Goal: Information Seeking & Learning: Learn about a topic

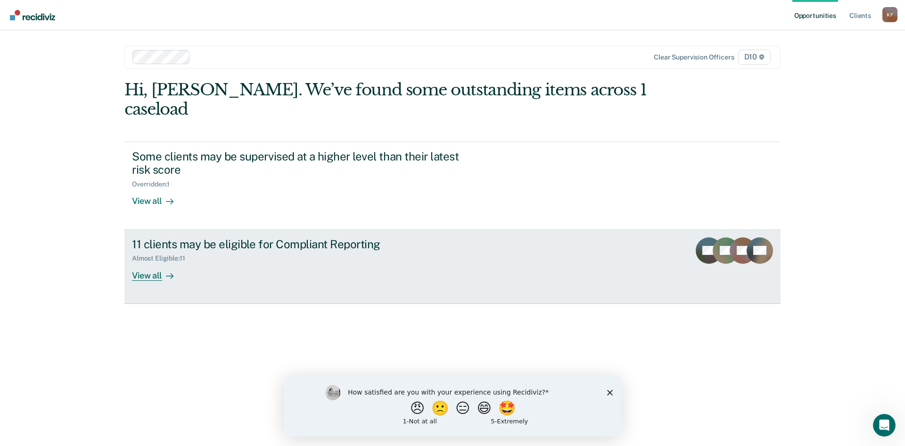
click at [175, 262] on link "11 clients may be eligible for Compliant Reporting Almost Eligible : 11 View al…" at bounding box center [452, 267] width 656 height 74
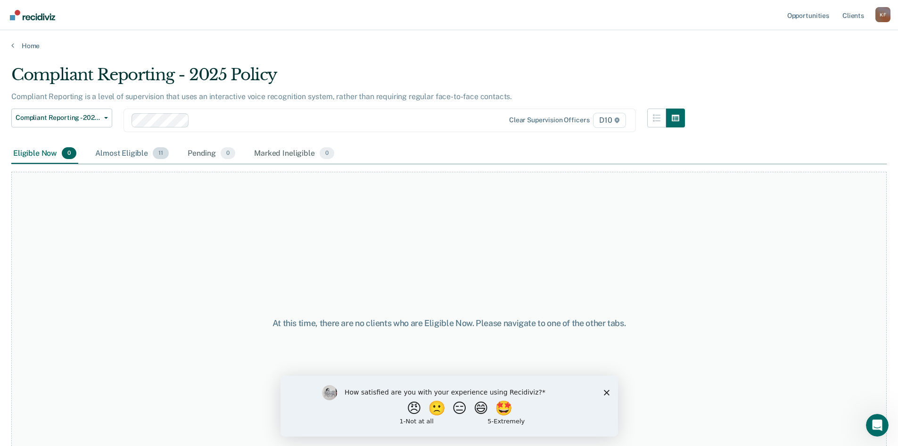
click at [117, 153] on div "Almost Eligible 11" at bounding box center [131, 153] width 77 height 21
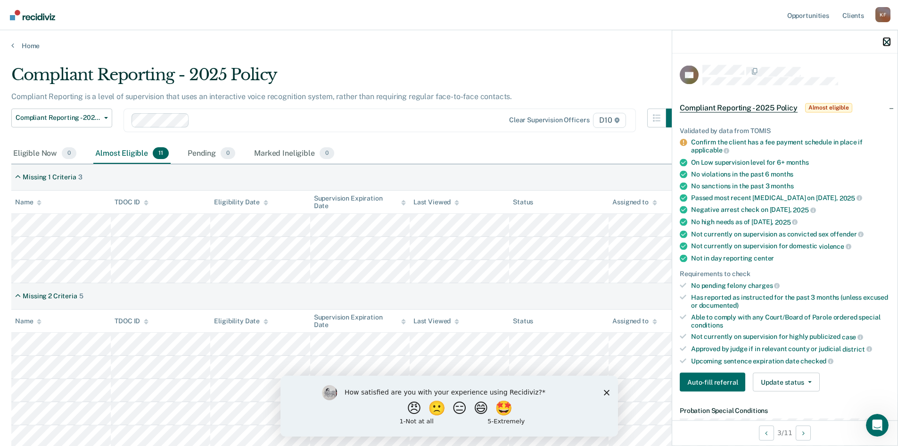
click at [887, 41] on icon "button" at bounding box center [887, 42] width 7 height 7
click at [884, 44] on icon "button" at bounding box center [887, 42] width 7 height 7
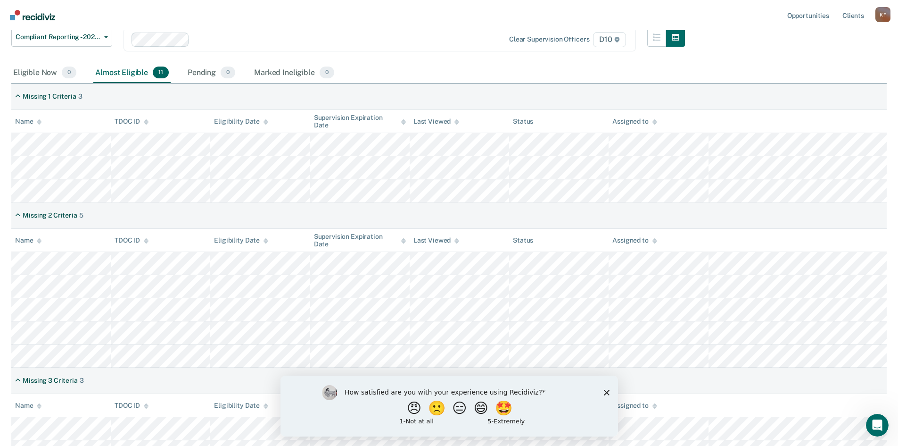
scroll to position [95, 0]
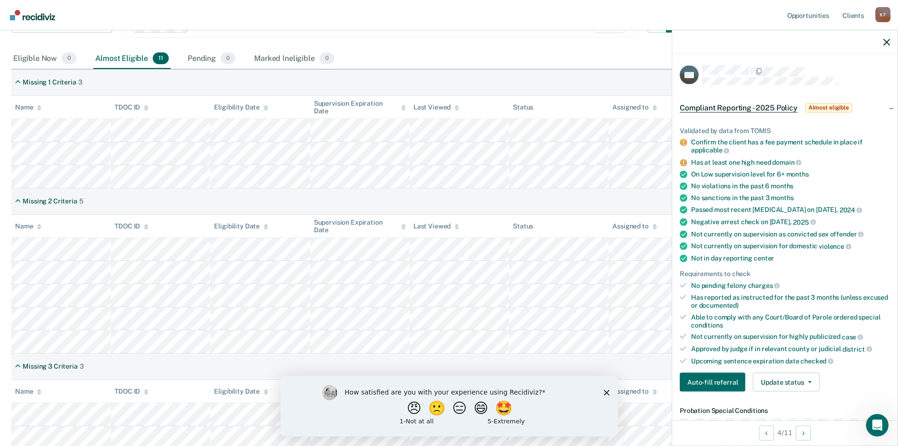
click at [886, 43] on div at bounding box center [784, 42] width 225 height 24
click at [887, 42] on icon "button" at bounding box center [887, 42] width 7 height 7
click at [887, 38] on button "button" at bounding box center [887, 42] width 7 height 8
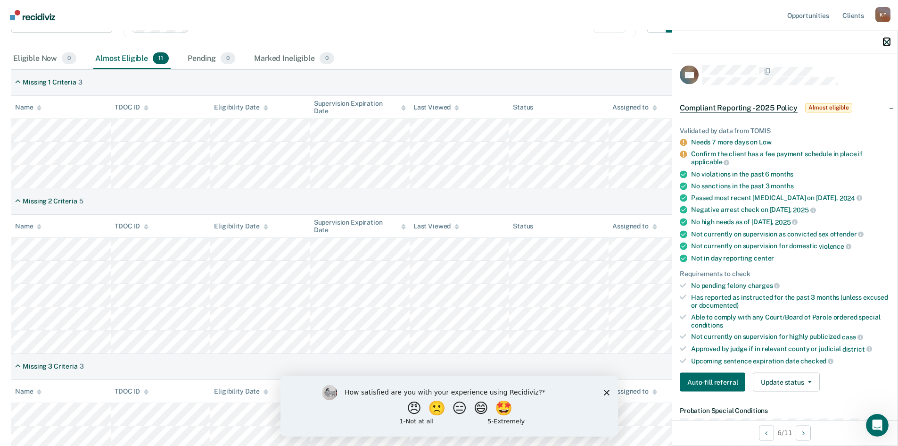
click at [889, 45] on icon "button" at bounding box center [887, 42] width 7 height 7
click at [886, 41] on icon "button" at bounding box center [887, 42] width 7 height 7
click at [884, 46] on div at bounding box center [784, 42] width 225 height 24
click at [888, 42] on icon "button" at bounding box center [887, 42] width 7 height 7
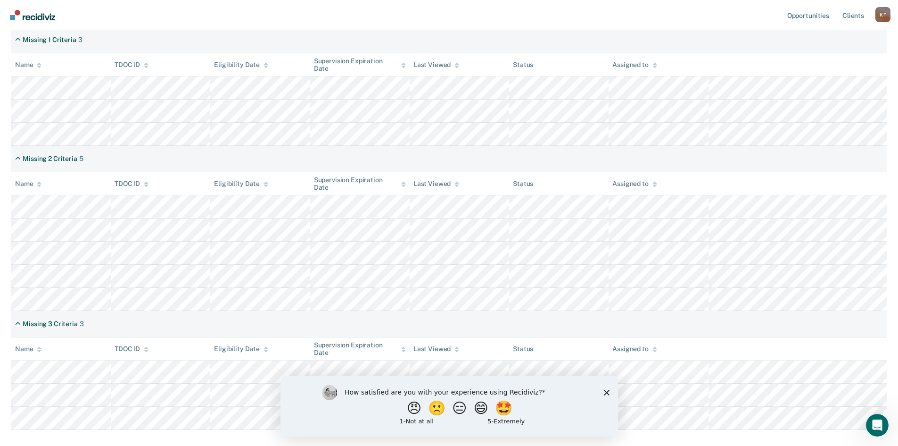
scroll to position [189, 0]
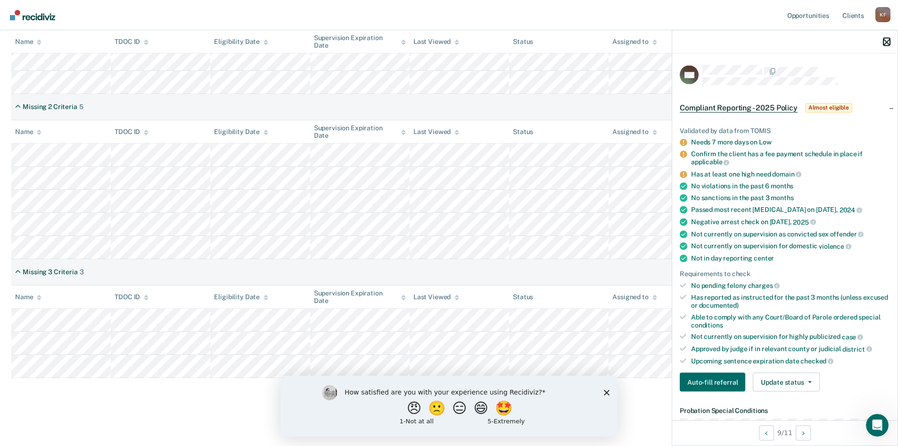
click at [888, 42] on icon "button" at bounding box center [887, 42] width 7 height 7
click at [887, 46] on div at bounding box center [784, 42] width 225 height 24
click at [884, 41] on icon "button" at bounding box center [887, 42] width 7 height 7
click at [882, 43] on div at bounding box center [784, 42] width 225 height 24
click at [885, 42] on icon "button" at bounding box center [887, 42] width 7 height 7
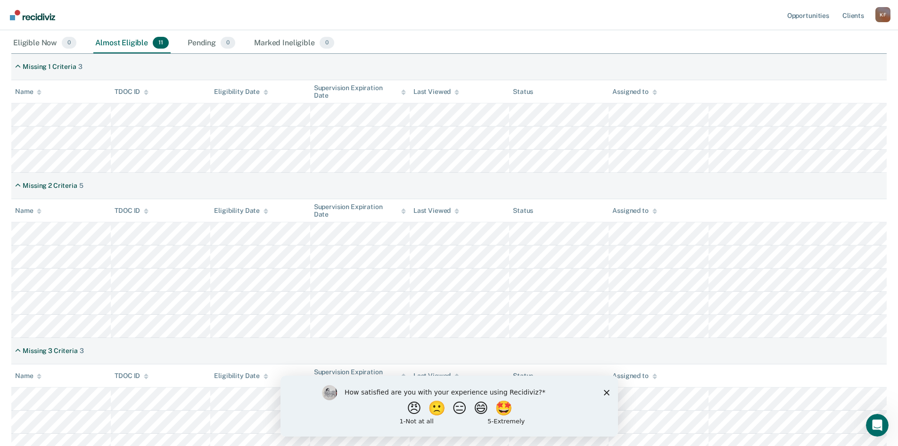
scroll to position [189, 0]
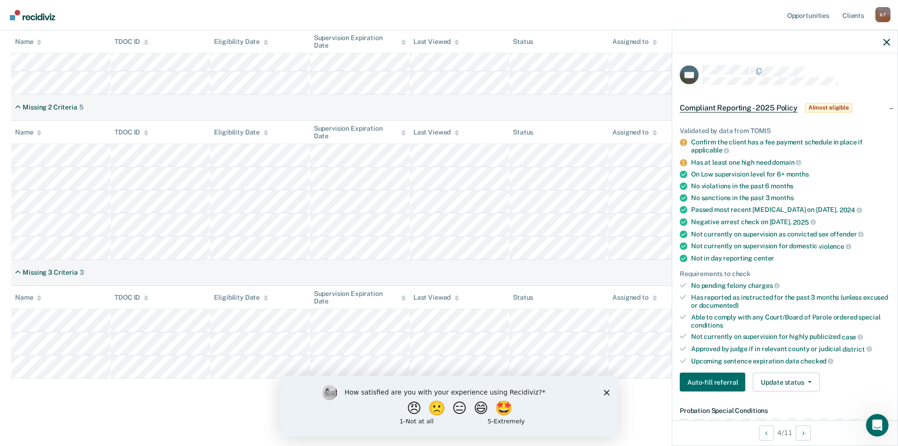
click at [891, 41] on div at bounding box center [784, 42] width 225 height 24
click at [884, 41] on icon "button" at bounding box center [887, 42] width 7 height 7
click at [885, 41] on icon "button" at bounding box center [887, 42] width 7 height 7
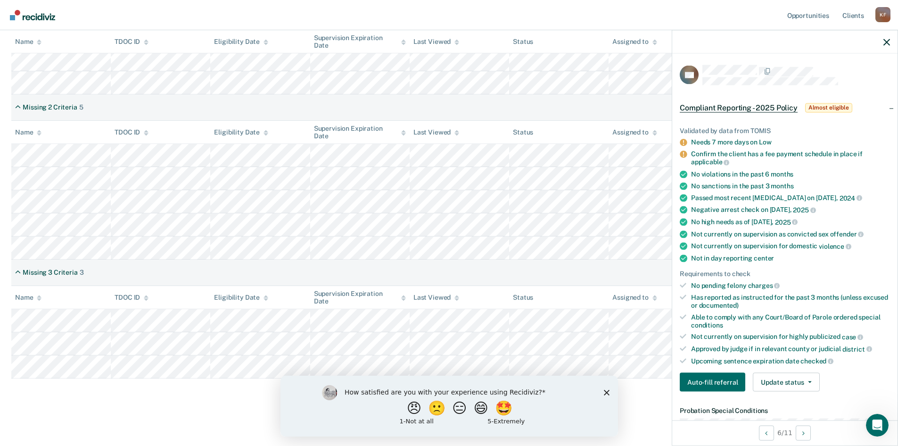
click at [891, 41] on div at bounding box center [784, 42] width 225 height 24
click at [883, 43] on div at bounding box center [784, 42] width 225 height 24
click at [886, 45] on icon "button" at bounding box center [887, 42] width 7 height 7
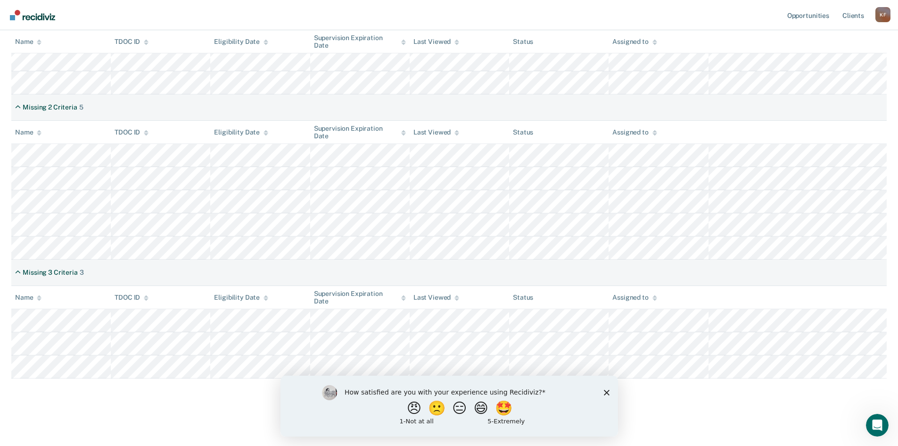
click at [608, 390] on polygon "Close survey" at bounding box center [607, 392] width 6 height 6
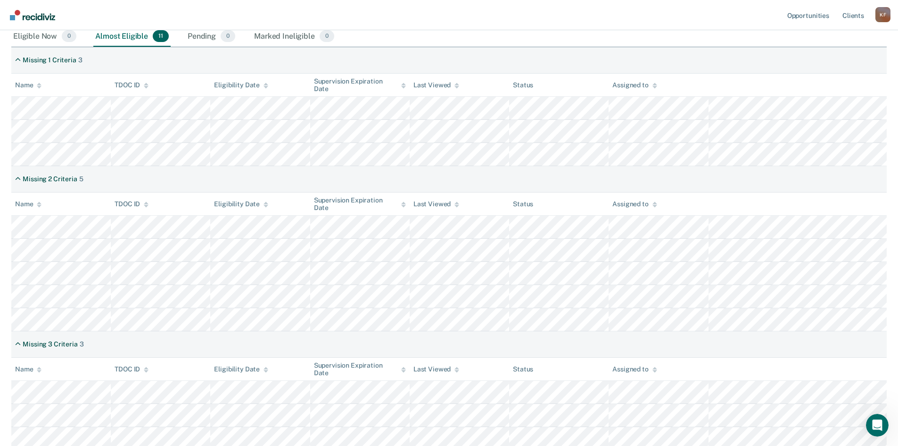
scroll to position [0, 0]
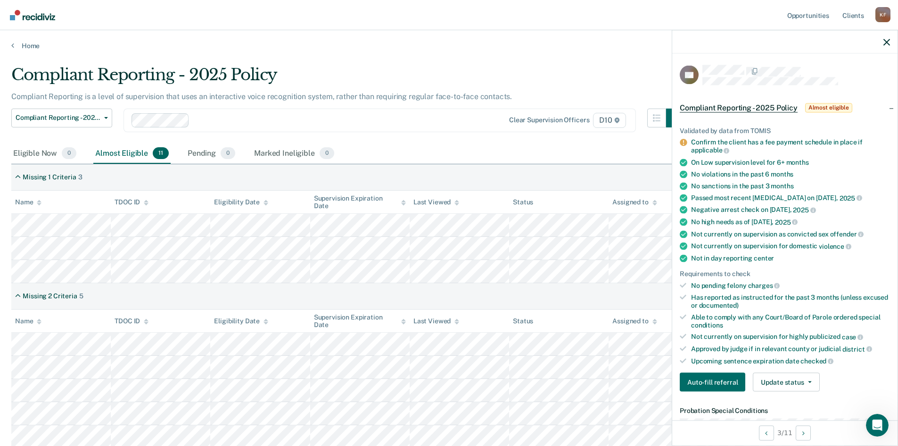
click at [544, 67] on div "Compliant Reporting - 2025 Policy" at bounding box center [348, 78] width 674 height 27
click at [888, 40] on icon "button" at bounding box center [887, 42] width 7 height 7
